Goal: Task Accomplishment & Management: Manage account settings

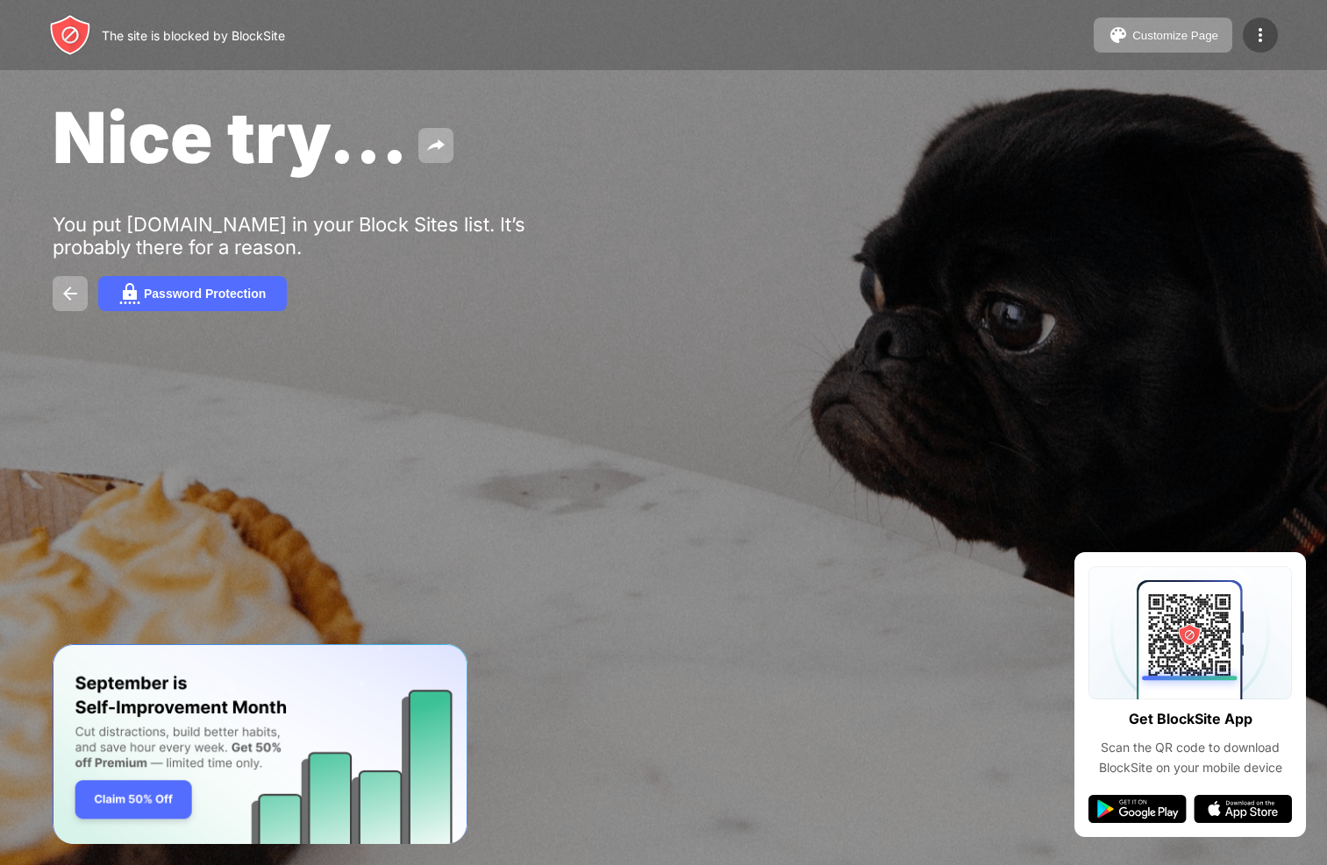
drag, startPoint x: 1066, startPoint y: 49, endPoint x: 1271, endPoint y: 34, distance: 205.7
click at [1273, 35] on div at bounding box center [1259, 35] width 35 height 35
click at [1262, 39] on img at bounding box center [1259, 35] width 21 height 21
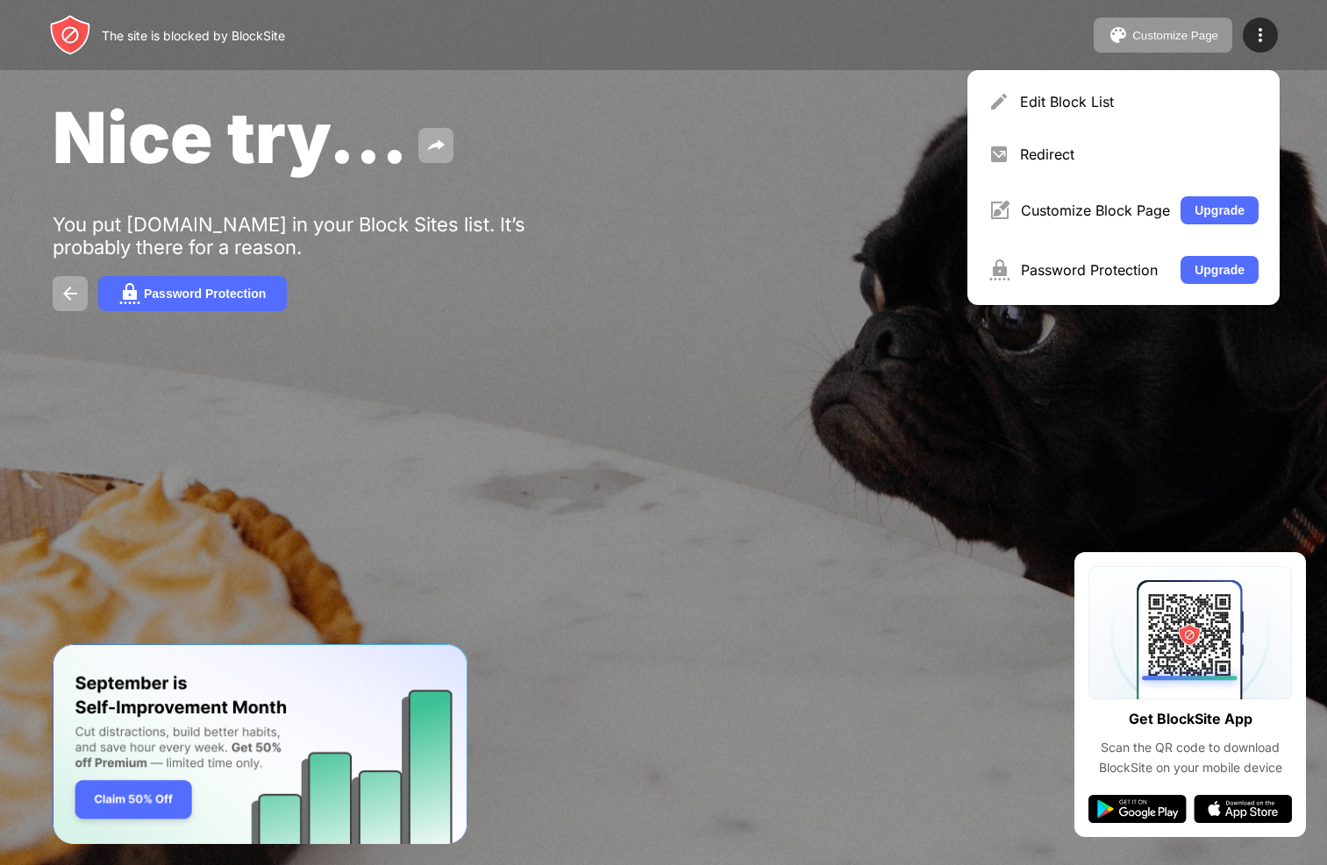
click at [1108, 96] on div "Edit Block List" at bounding box center [1139, 102] width 238 height 18
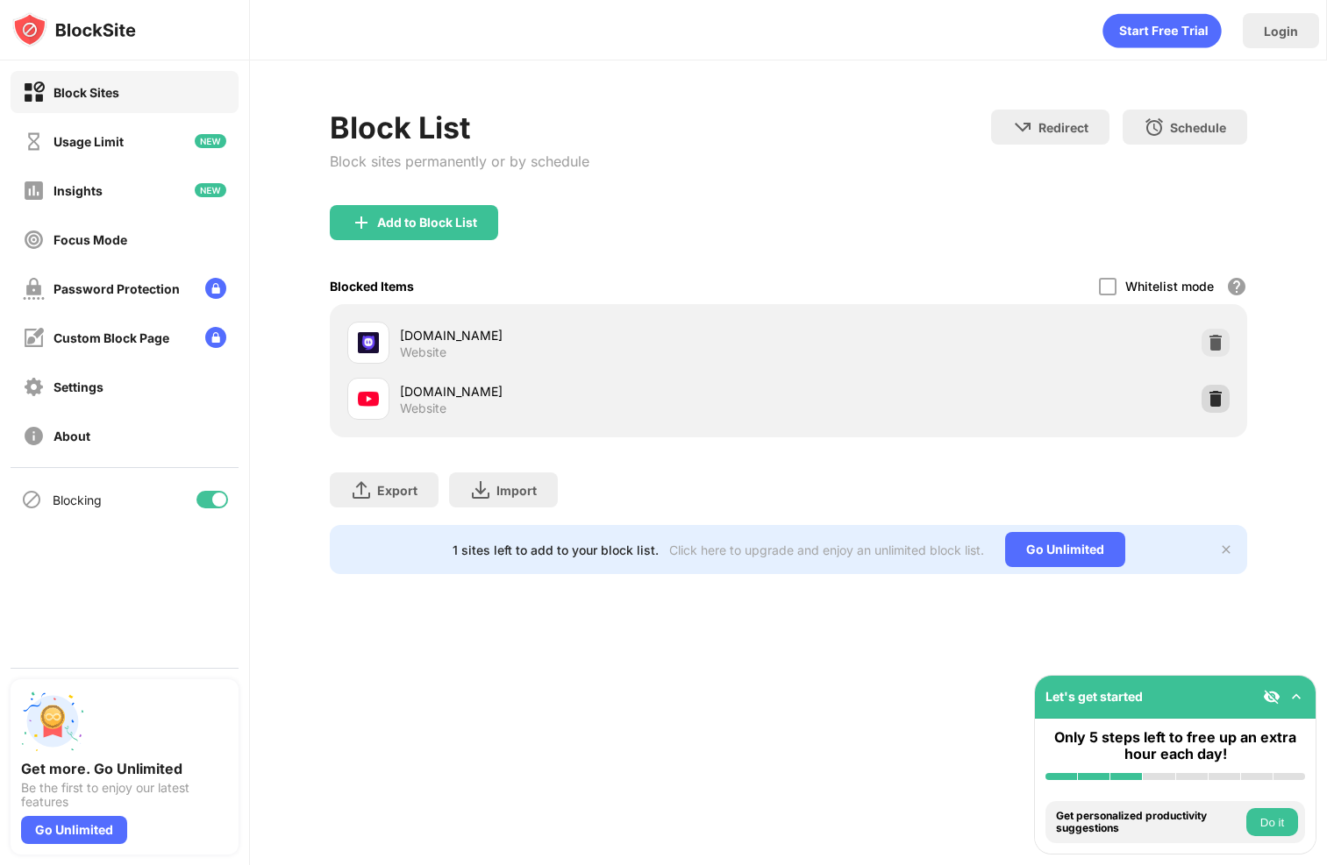
click at [1219, 402] on img at bounding box center [1215, 399] width 18 height 18
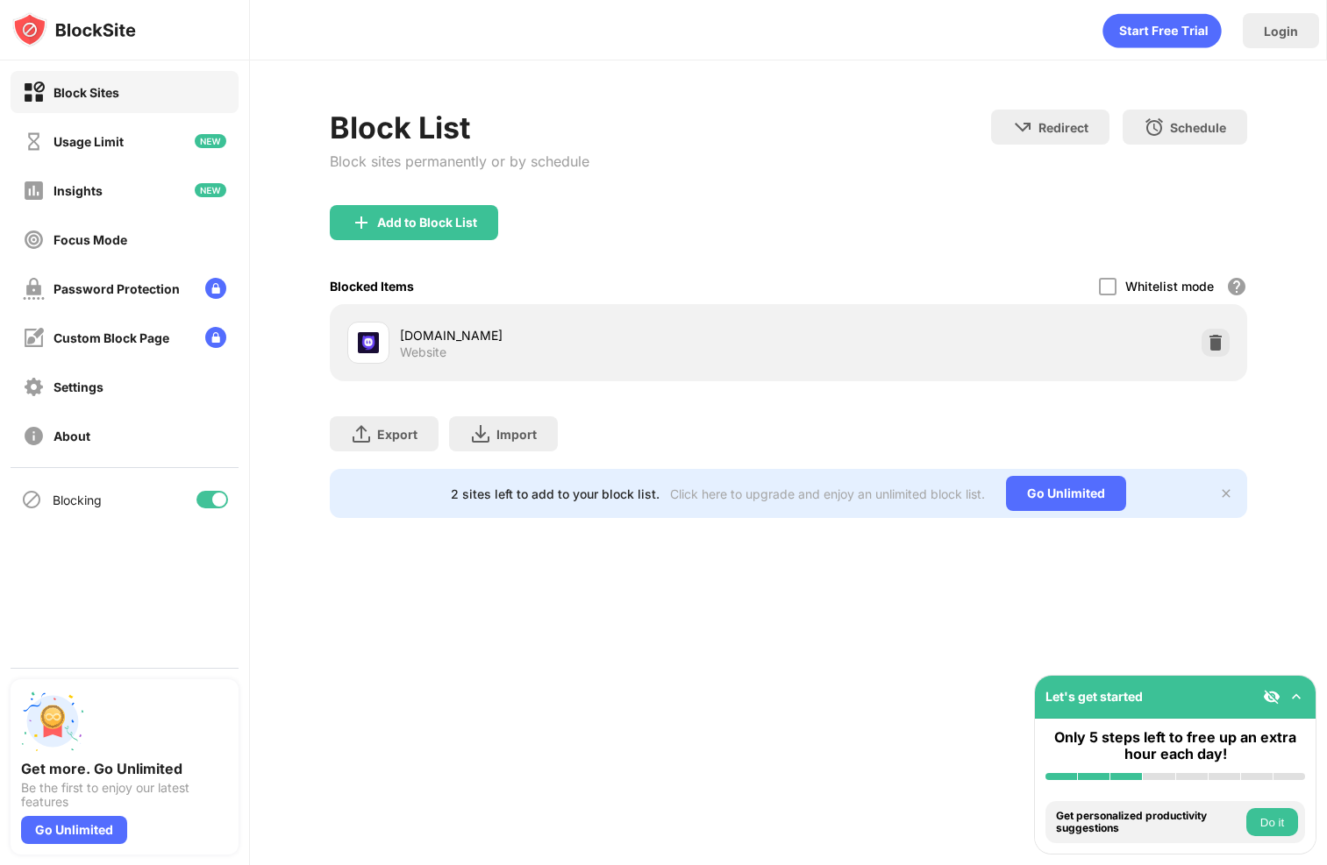
drag, startPoint x: 1073, startPoint y: 0, endPoint x: 1037, endPoint y: 53, distance: 64.4
click at [998, 68] on div "Block List Block sites permanently or by schedule Redirect Choose a site to be …" at bounding box center [788, 313] width 1077 height 507
drag, startPoint x: 706, startPoint y: 143, endPoint x: 760, endPoint y: 79, distance: 84.0
click at [706, 143] on div "Block List Block sites permanently or by schedule Redirect Choose a site to be …" at bounding box center [788, 158] width 917 height 96
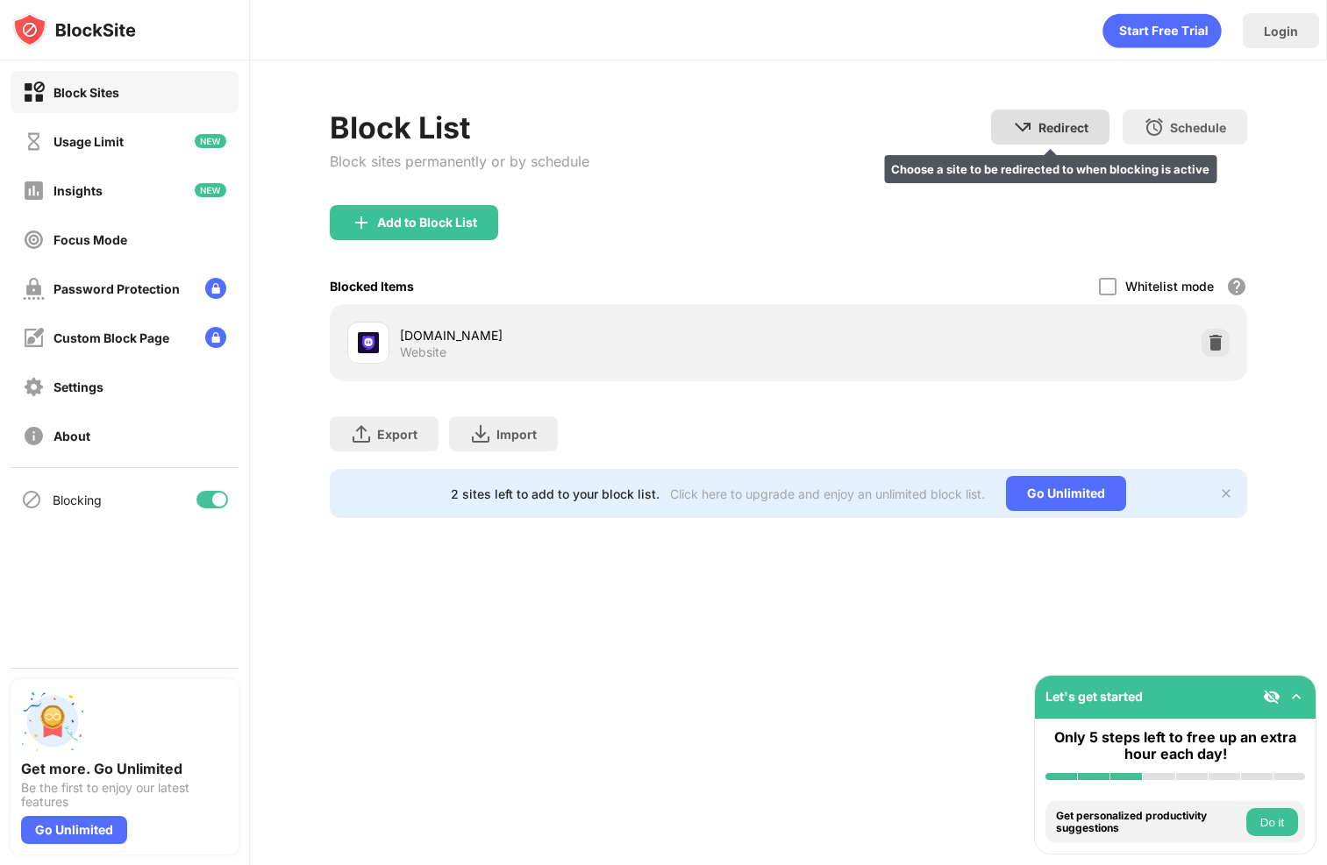
click at [1028, 135] on img at bounding box center [1022, 127] width 21 height 21
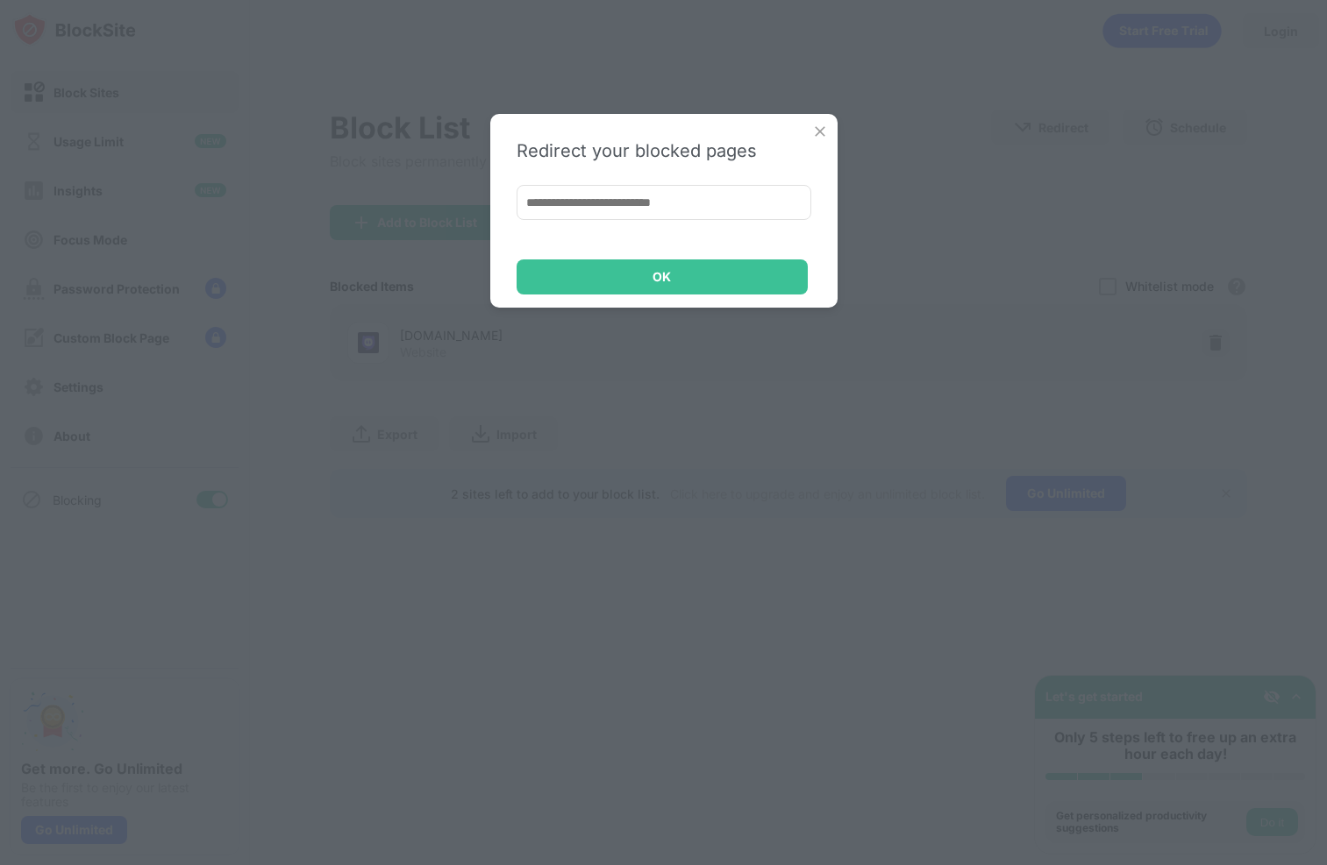
click at [821, 135] on img at bounding box center [820, 132] width 18 height 18
